Goal: Communication & Community: Answer question/provide support

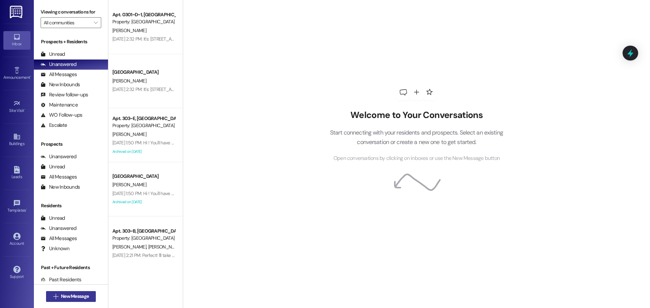
click at [64, 295] on span "New Message" at bounding box center [75, 296] width 28 height 7
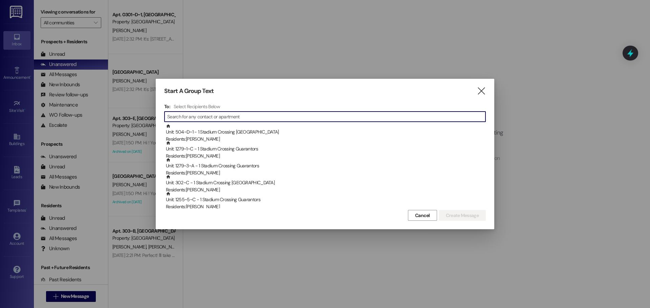
click at [231, 119] on input at bounding box center [326, 116] width 318 height 9
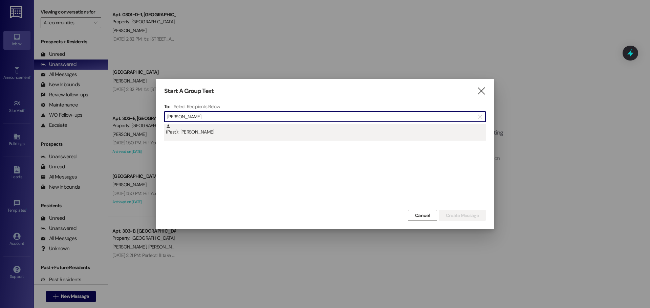
type input "[PERSON_NAME]"
click at [217, 134] on div "(Past) : [PERSON_NAME]" at bounding box center [326, 130] width 320 height 12
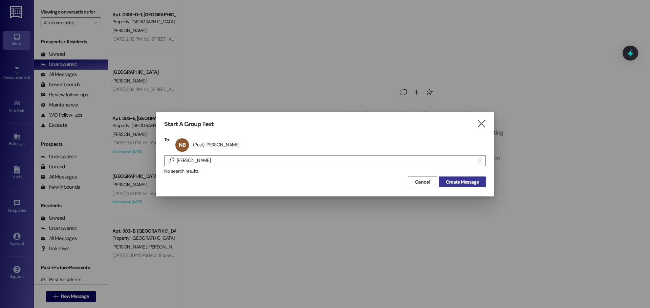
click at [444, 188] on button "Create Message" at bounding box center [462, 182] width 47 height 11
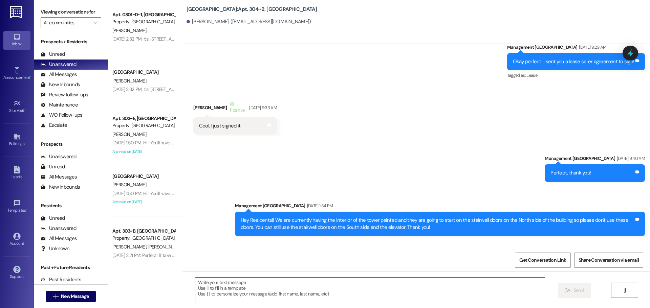
click at [368, 286] on textarea at bounding box center [369, 290] width 349 height 25
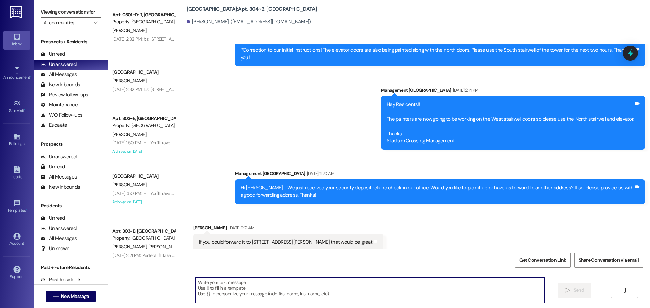
scroll to position [1482, 0]
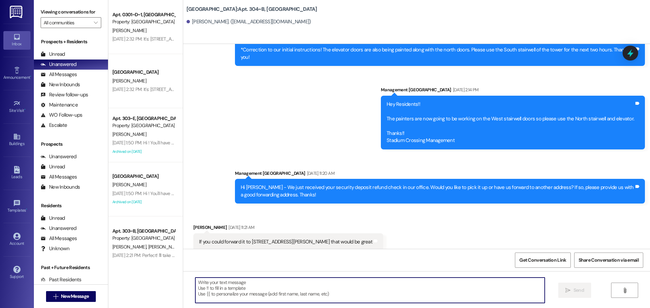
click at [329, 296] on textarea at bounding box center [369, 290] width 349 height 25
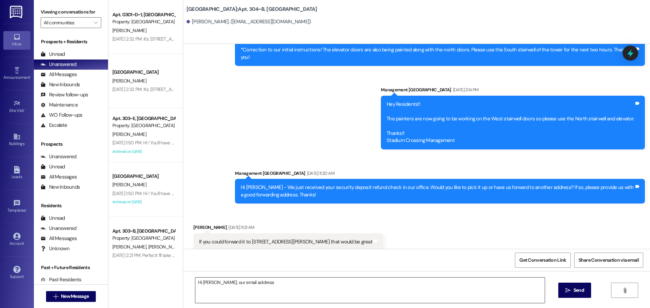
click at [263, 284] on textarea "Hi [PERSON_NAME], our email address" at bounding box center [369, 290] width 349 height 25
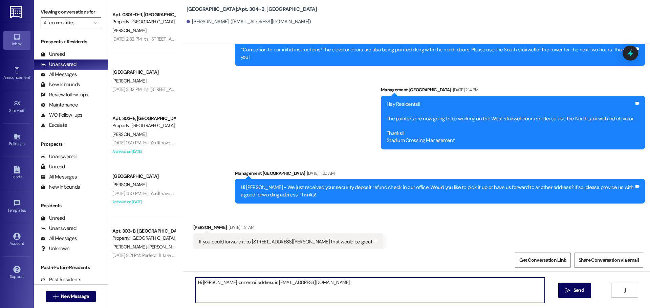
click at [208, 281] on textarea "Hi [PERSON_NAME], our email address is [EMAIL_ADDRESS][DOMAIN_NAME]." at bounding box center [369, 290] width 349 height 25
click at [249, 281] on textarea "Hi [PERSON_NAME], I saw that you needed an email address for rental verificatio…" at bounding box center [369, 290] width 349 height 25
click at [279, 282] on textarea "Hi [PERSON_NAME], I saw that you needed an email address for rental verificatio…" at bounding box center [369, 290] width 349 height 25
type textarea "Hi [PERSON_NAME], I saw that you needed an email address for rental verificatio…"
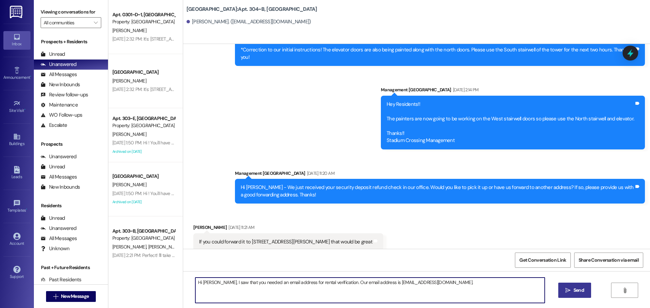
click at [575, 290] on span "Send" at bounding box center [578, 290] width 10 height 7
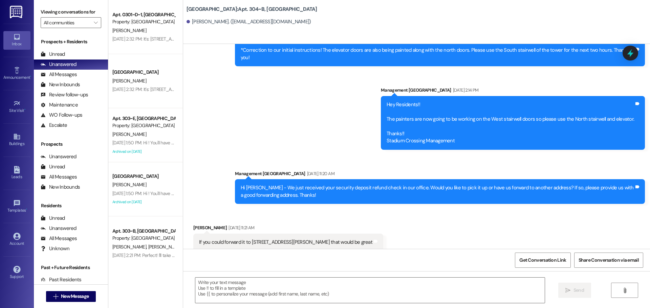
scroll to position [1530, 0]
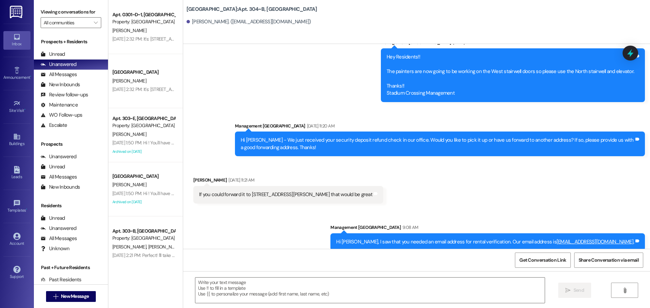
click at [422, 239] on div "Hi [PERSON_NAME], I saw that you needed an email address for rental verificatio…" at bounding box center [485, 242] width 298 height 7
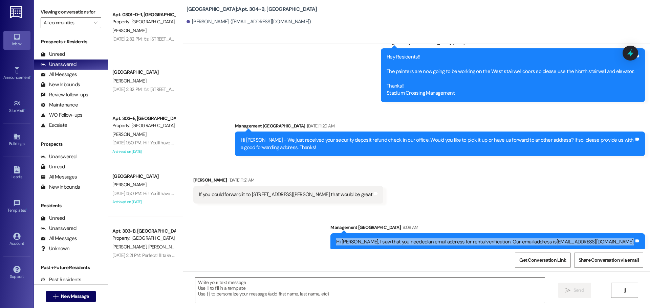
click at [422, 239] on div "Hi [PERSON_NAME], I saw that you needed an email address for rental verificatio…" at bounding box center [485, 242] width 298 height 7
copy div "Hi [PERSON_NAME], I saw that you needed an email address for rental verificatio…"
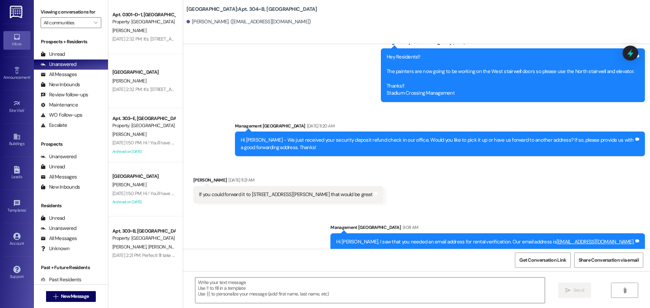
click at [89, 289] on div " New Message" at bounding box center [71, 296] width 50 height 17
click at [86, 294] on span "New Message" at bounding box center [75, 296] width 28 height 7
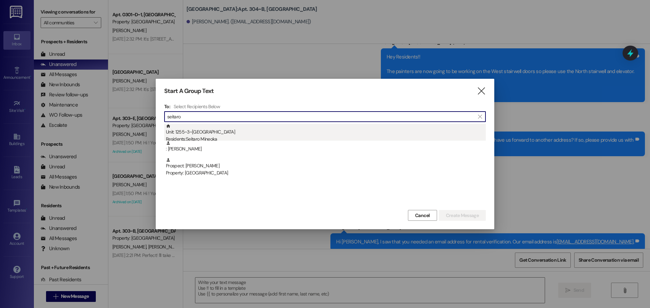
type input "seitaro"
click at [258, 129] on div "Unit: 1255~3~E - 1 Stadium Crossing Residents: [GEOGRAPHIC_DATA]" at bounding box center [326, 133] width 320 height 19
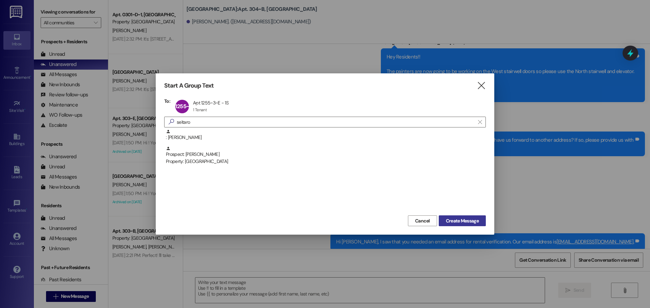
click at [466, 221] on span "Create Message" at bounding box center [462, 221] width 33 height 7
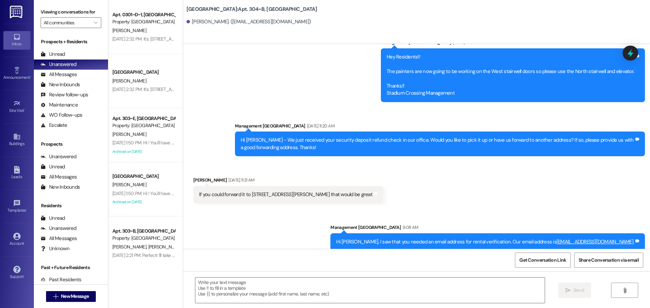
scroll to position [0, 0]
